Goal: Transaction & Acquisition: Book appointment/travel/reservation

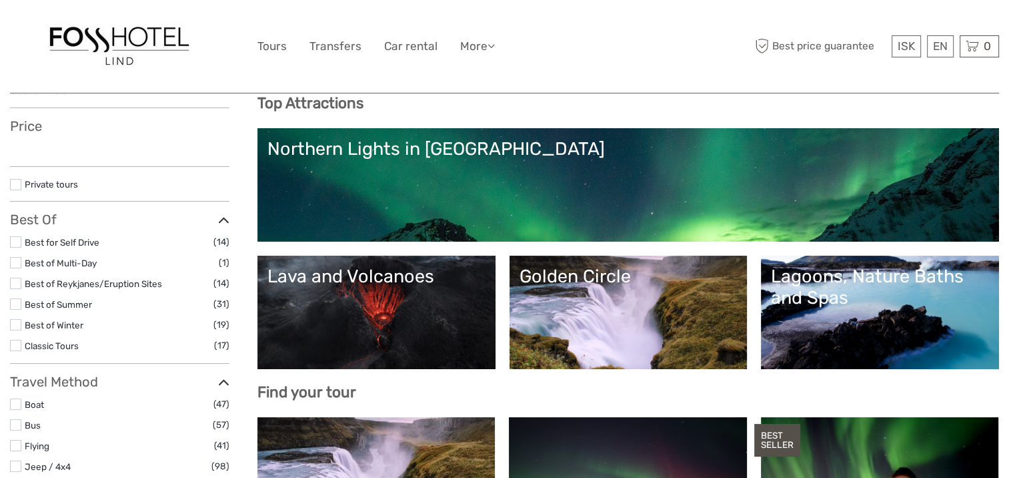
click at [648, 318] on link "Golden Circle" at bounding box center [629, 311] width 218 height 93
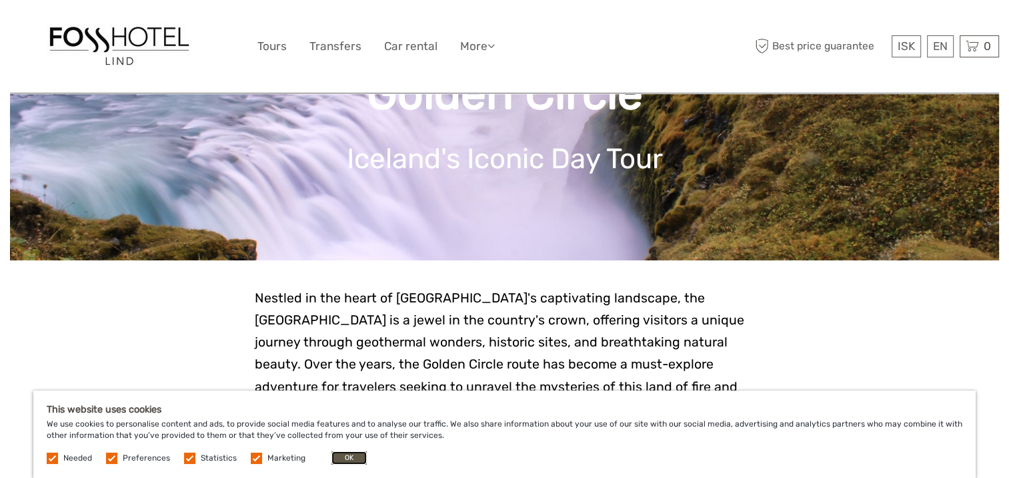
click at [338, 458] on button "OK" at bounding box center [348, 457] width 35 height 13
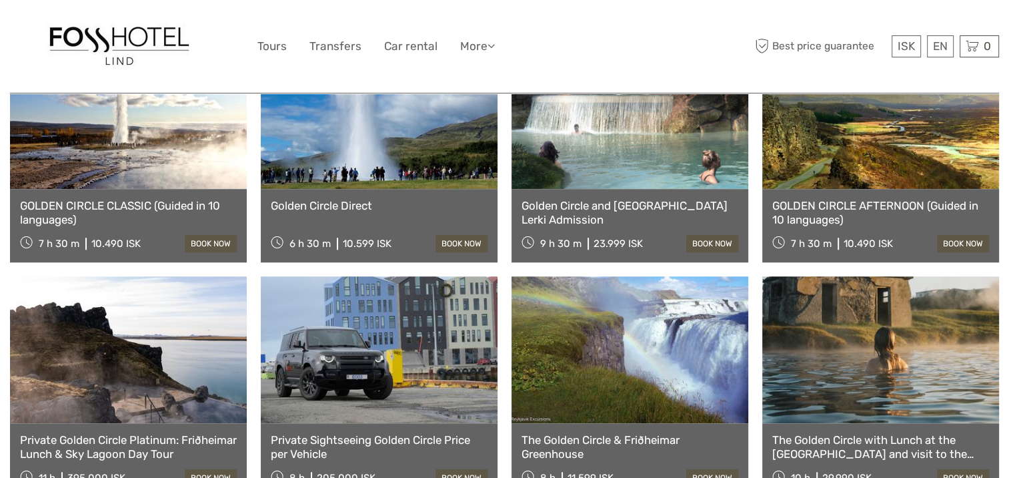
scroll to position [934, 0]
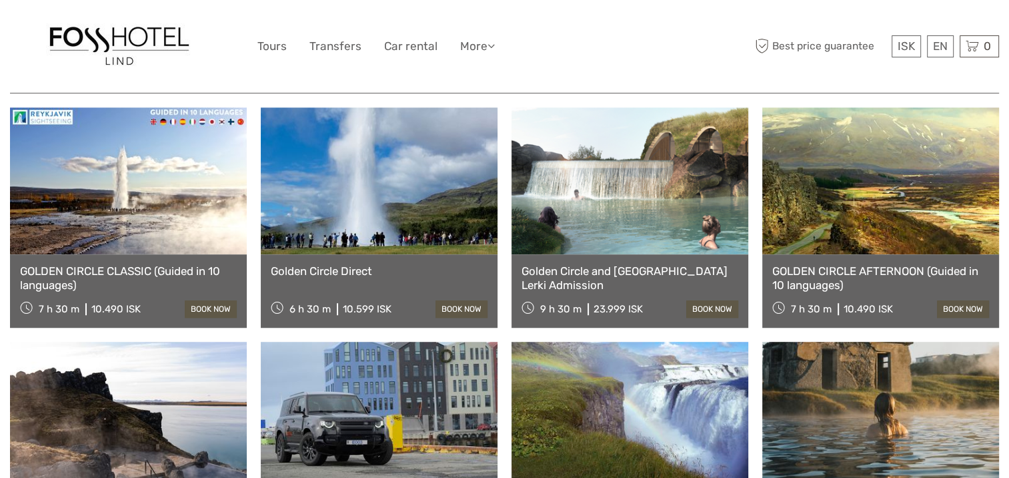
click at [139, 264] on link "GOLDEN CIRCLE CLASSIC (Guided in 10 languages)" at bounding box center [128, 277] width 217 height 27
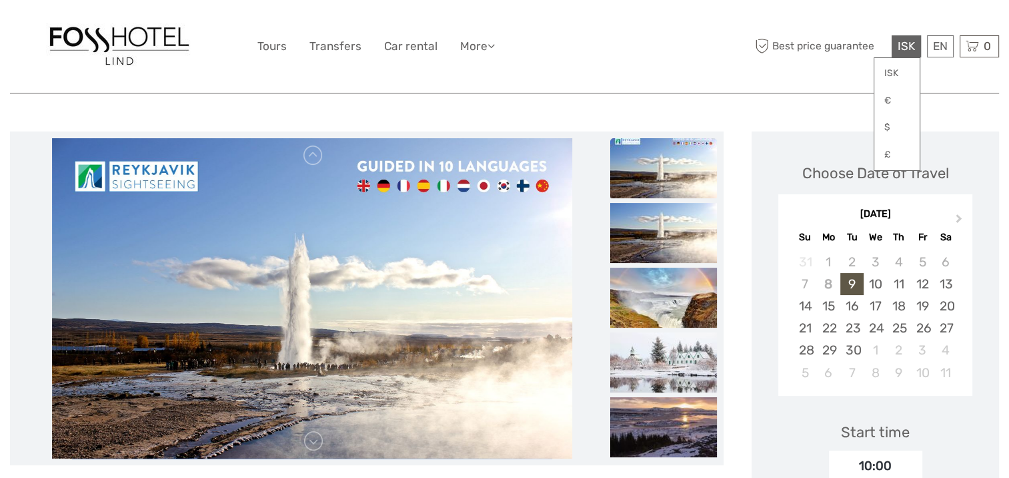
click at [907, 45] on span "ISK" at bounding box center [906, 45] width 17 height 13
click at [892, 125] on link "$" at bounding box center [896, 127] width 45 height 24
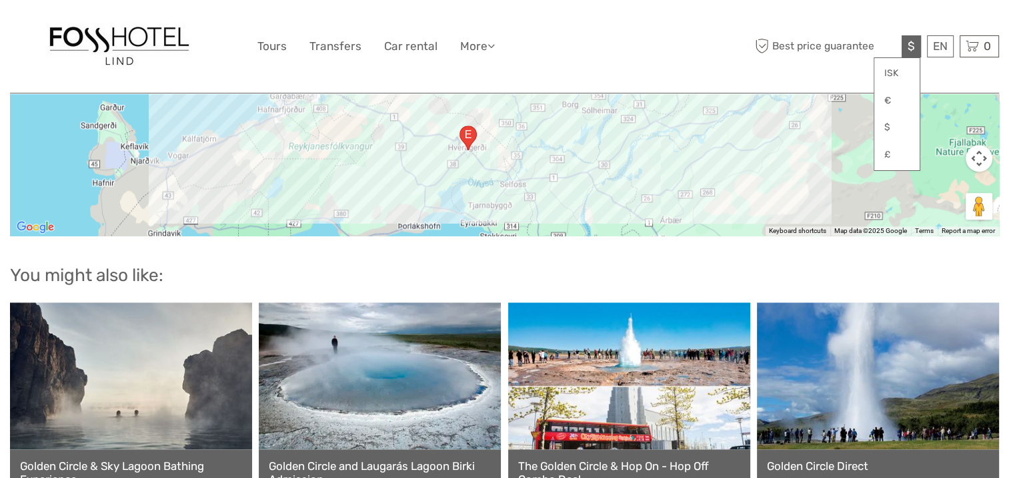
scroll to position [1734, 0]
